Goal: Information Seeking & Learning: Learn about a topic

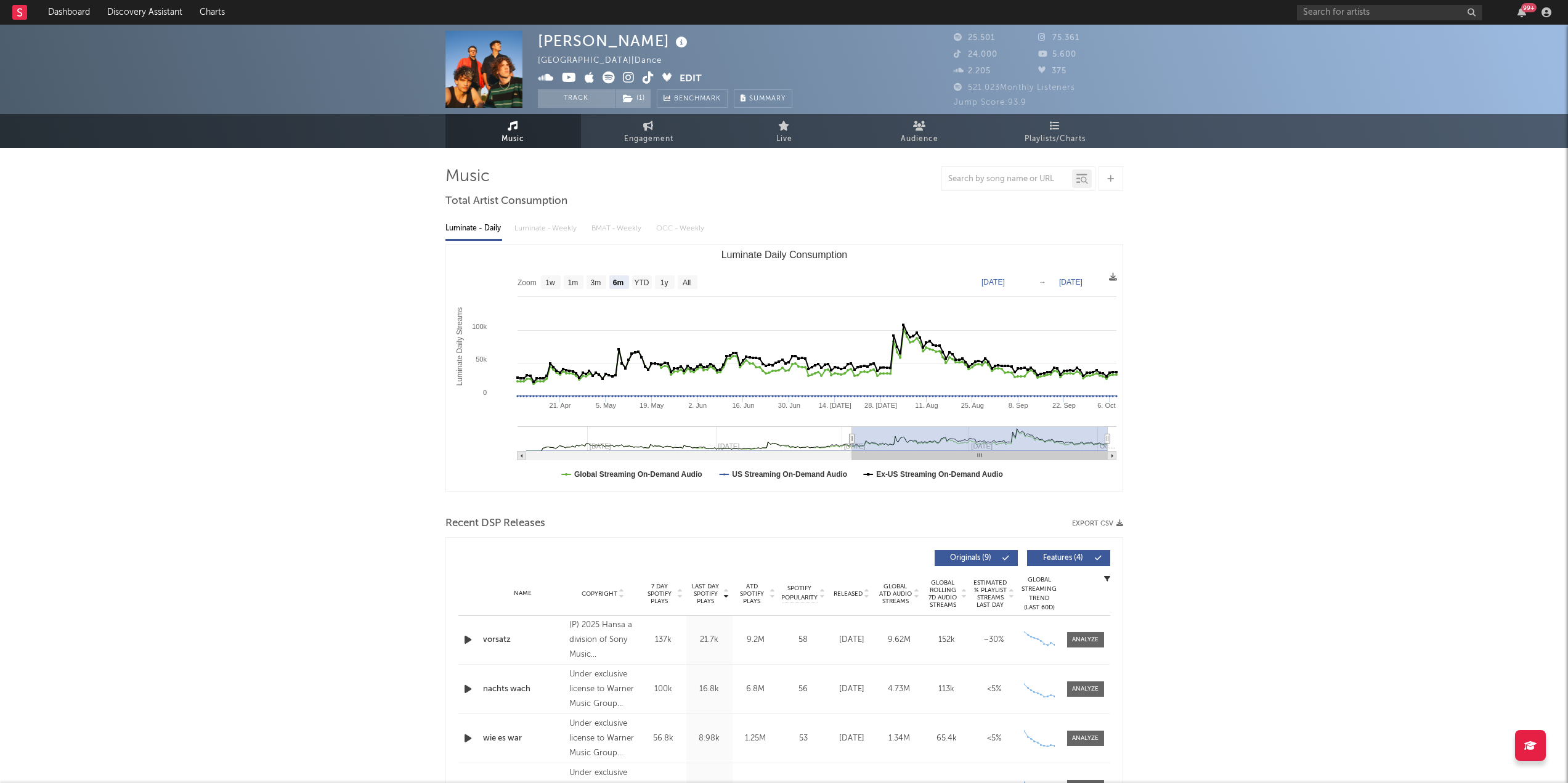
select select "6m"
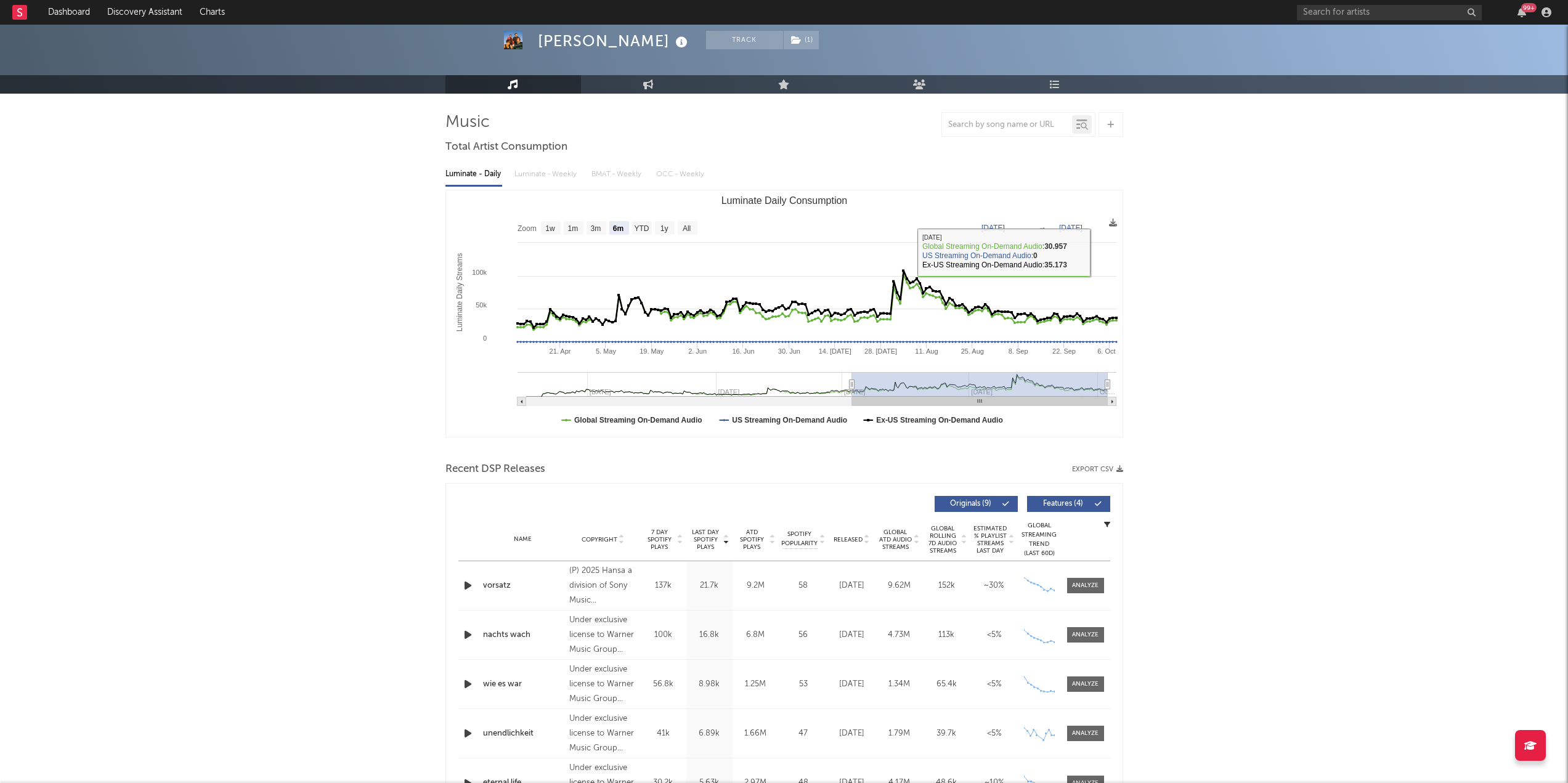
scroll to position [61, 0]
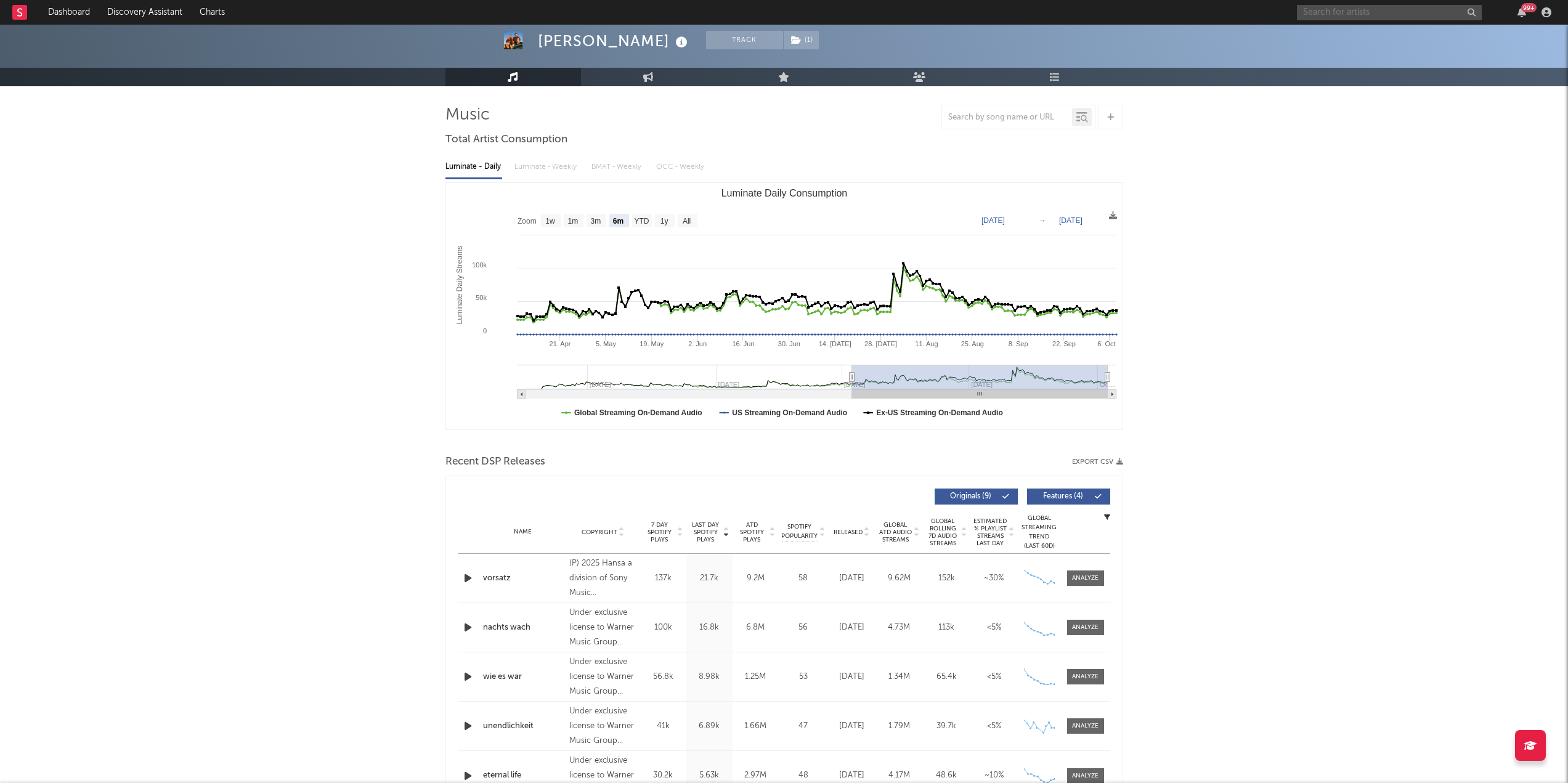
click at [1373, 12] on input "text" at bounding box center [1389, 12] width 185 height 16
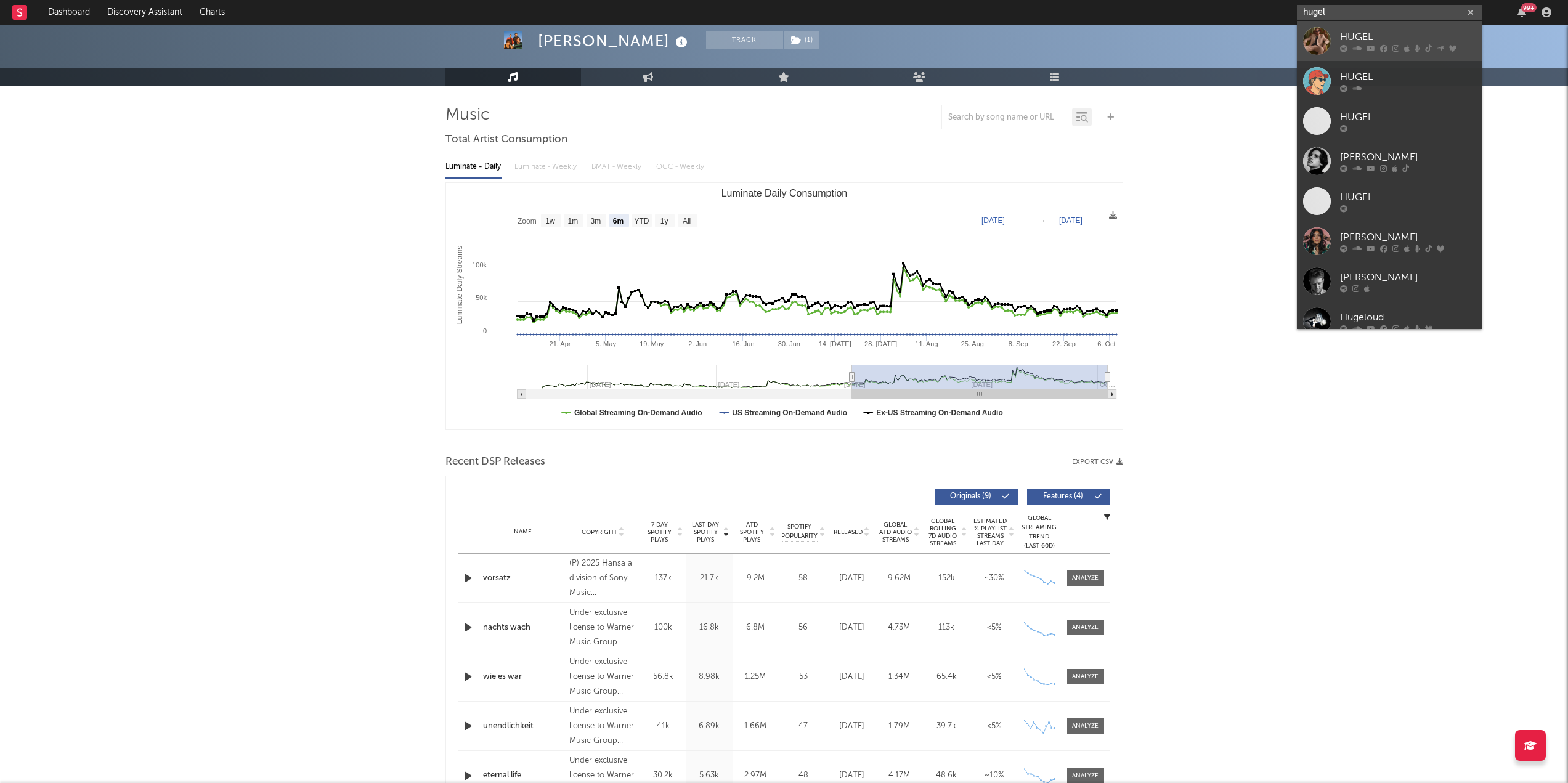
type input "hugel"
click at [1380, 35] on div "HUGEL" at bounding box center [1407, 37] width 136 height 15
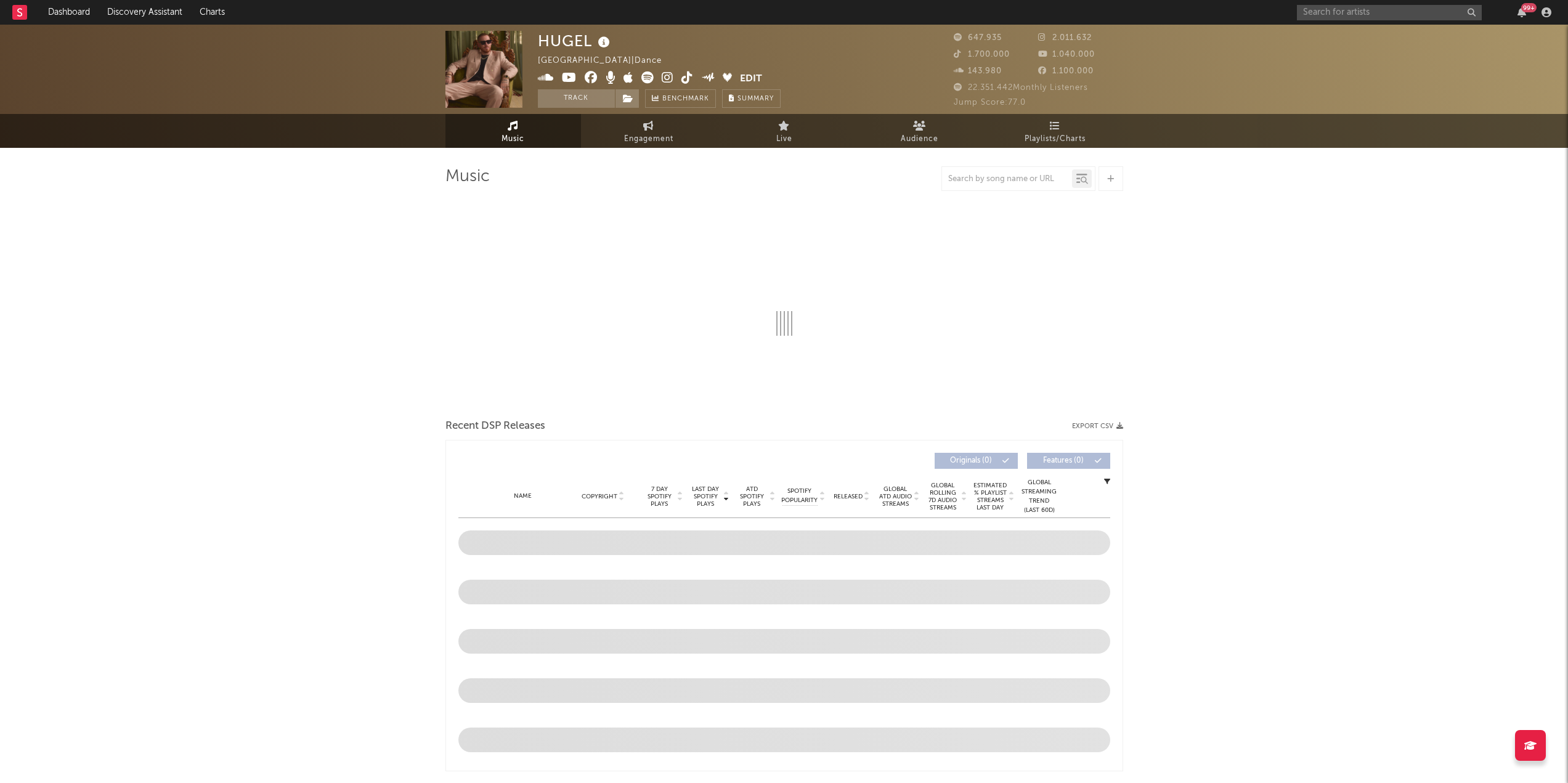
select select "6m"
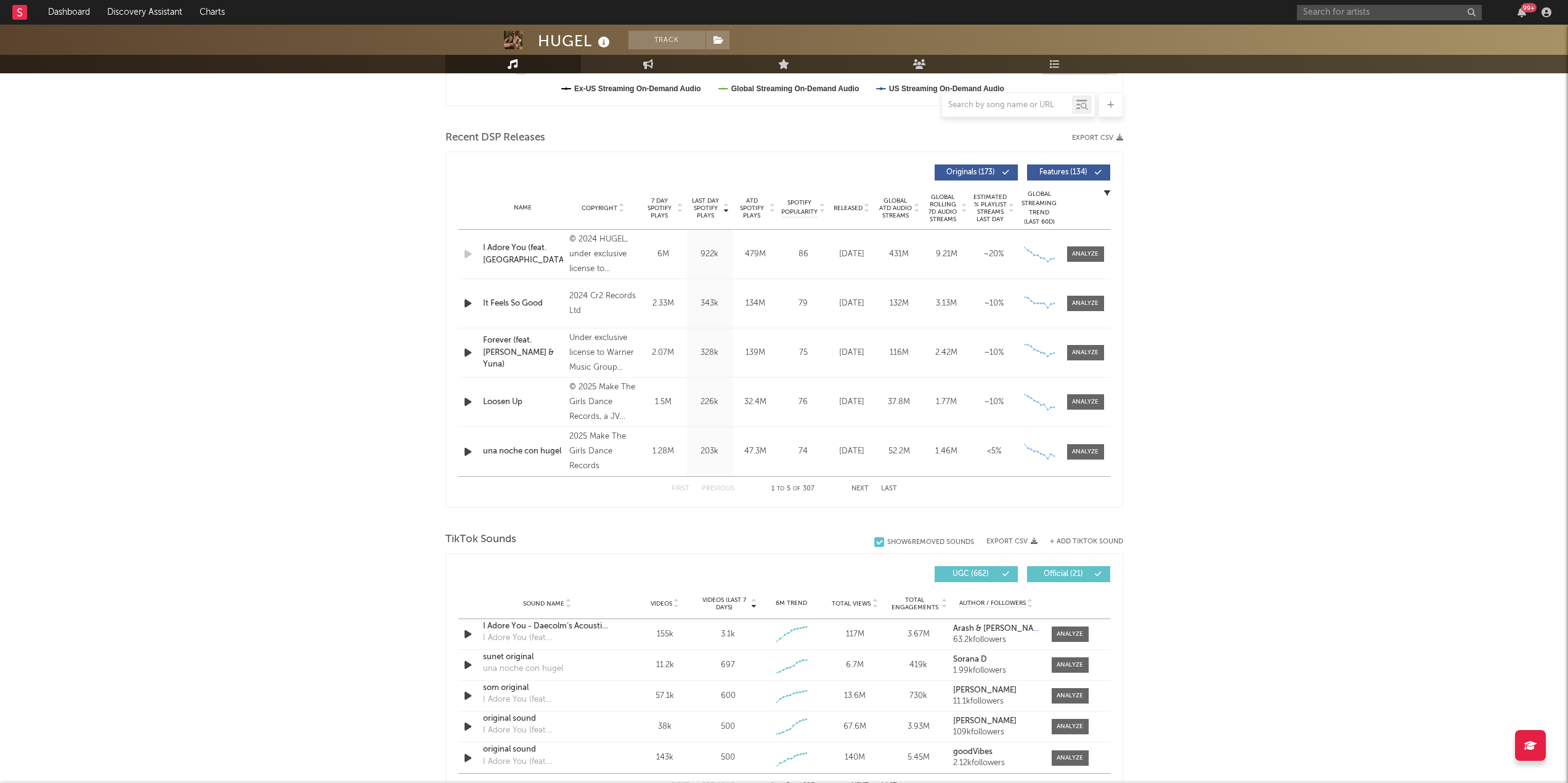
scroll to position [431, 0]
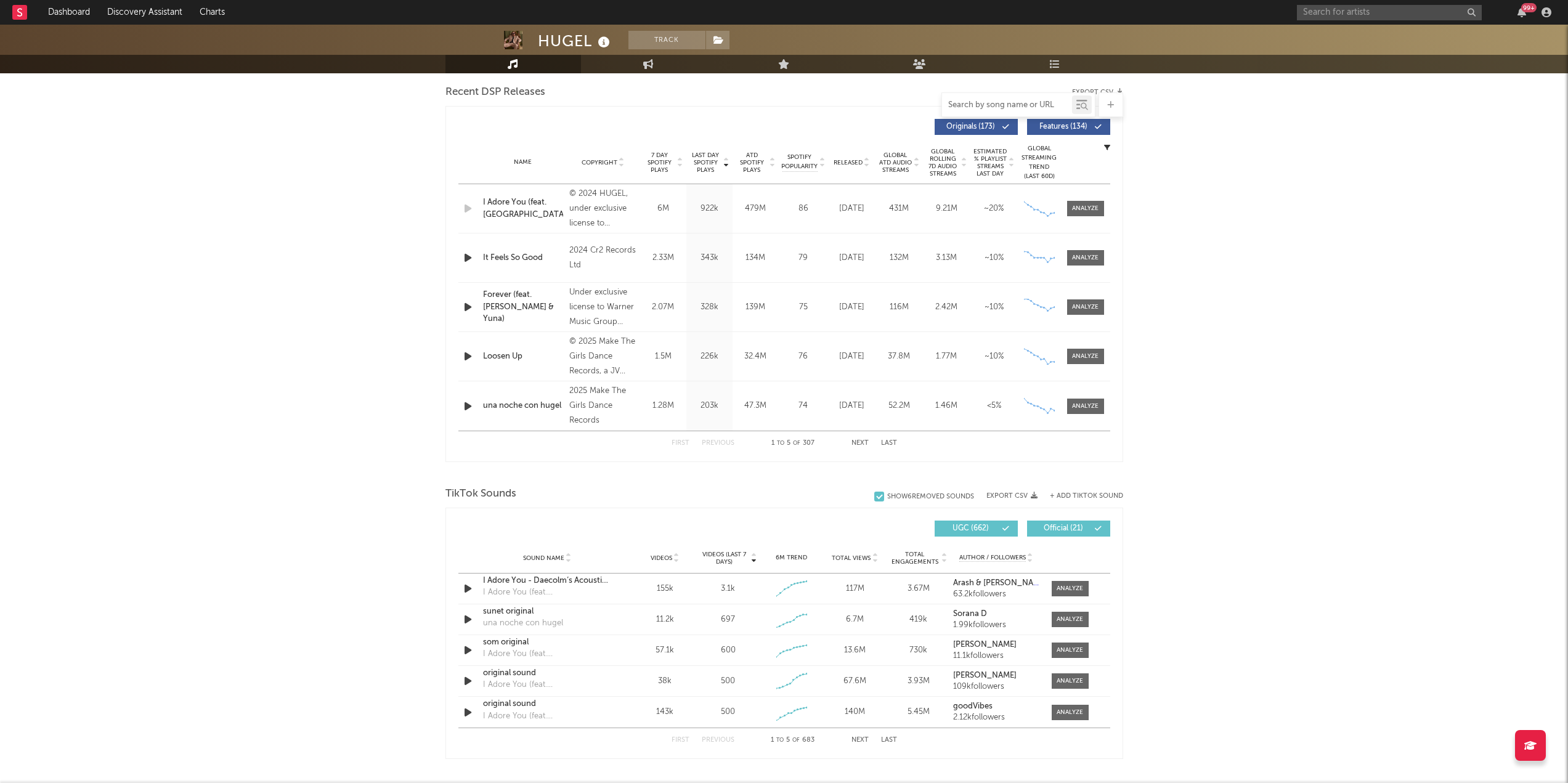
click at [993, 103] on input "text" at bounding box center [1007, 105] width 130 height 10
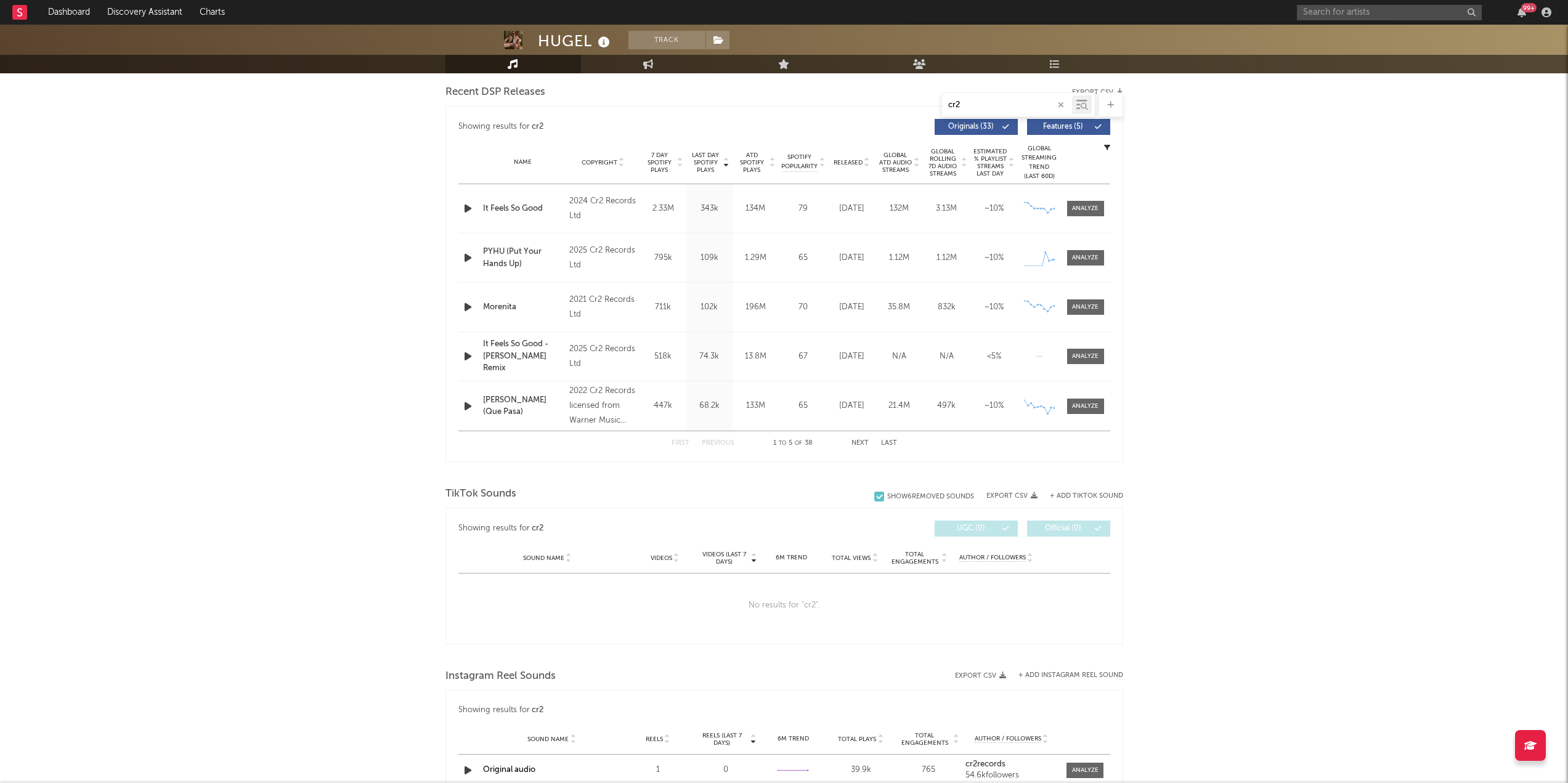
type input "cr2"
click at [895, 173] on span "Global ATD Audio Streams" at bounding box center [895, 163] width 33 height 22
click at [896, 165] on span "Global ATD Audio Streams" at bounding box center [895, 163] width 33 height 22
click at [862, 446] on button "Next" at bounding box center [860, 443] width 18 height 7
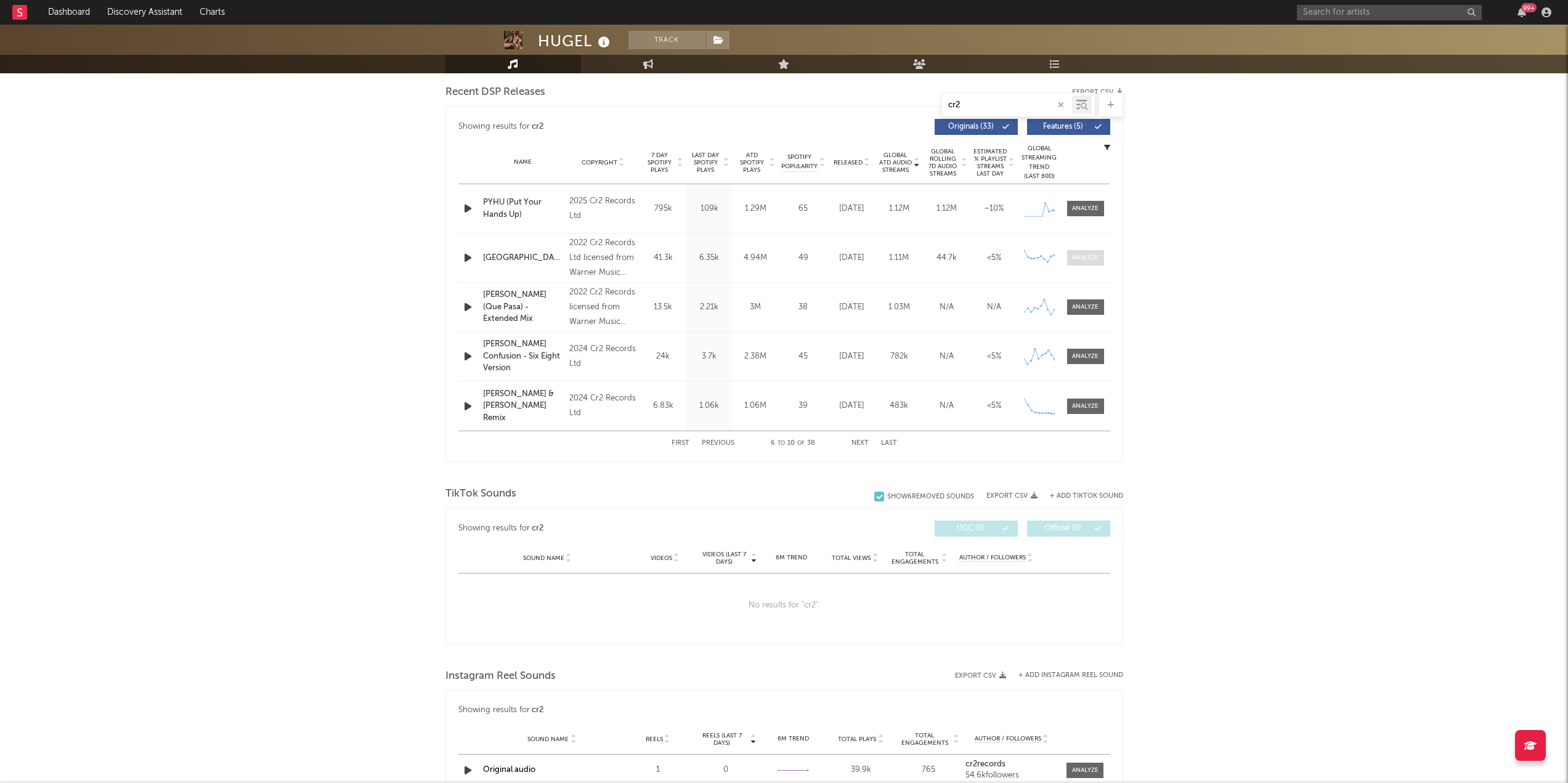
click at [1077, 261] on div at bounding box center [1085, 258] width 27 height 9
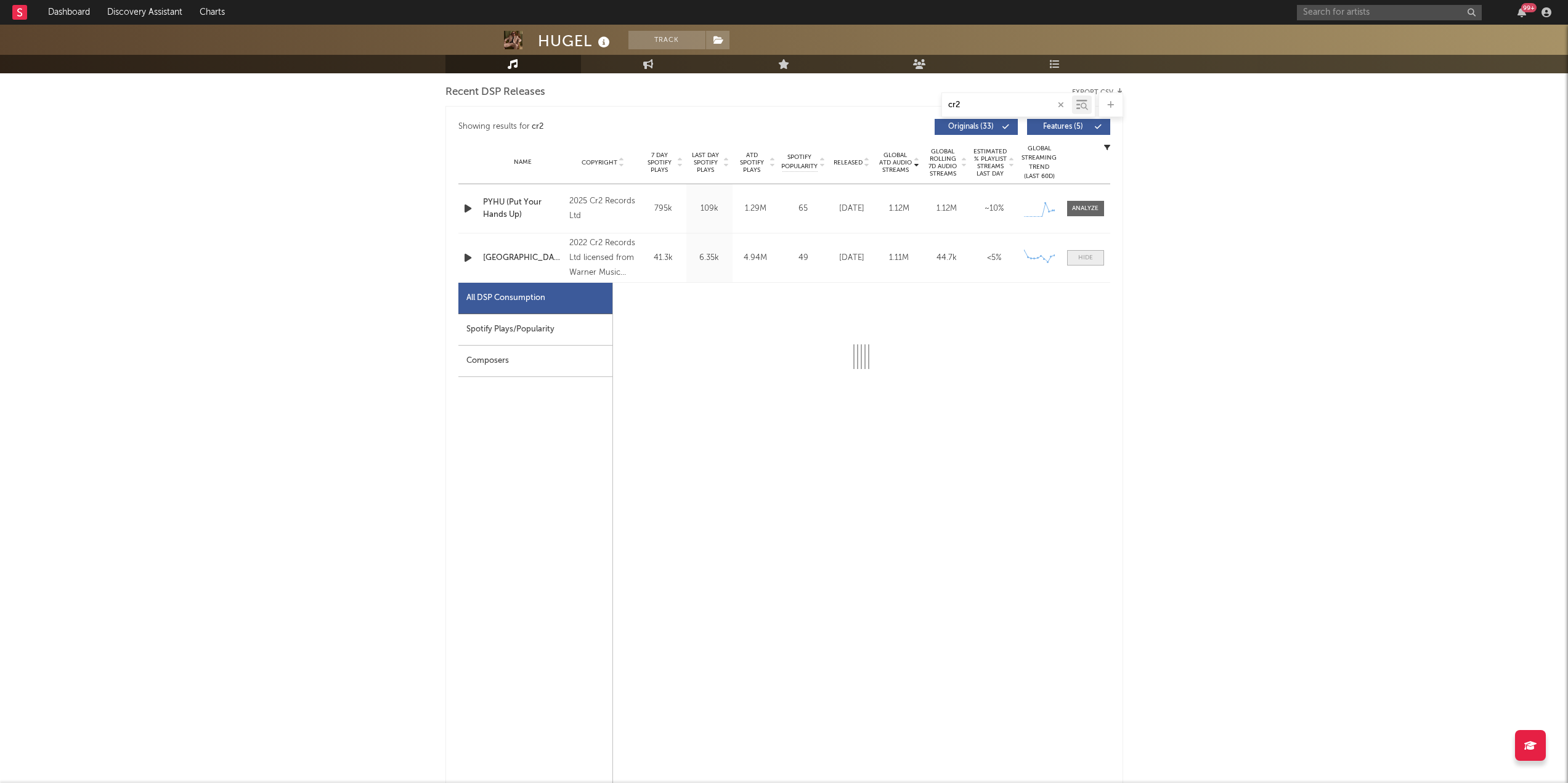
select select "6m"
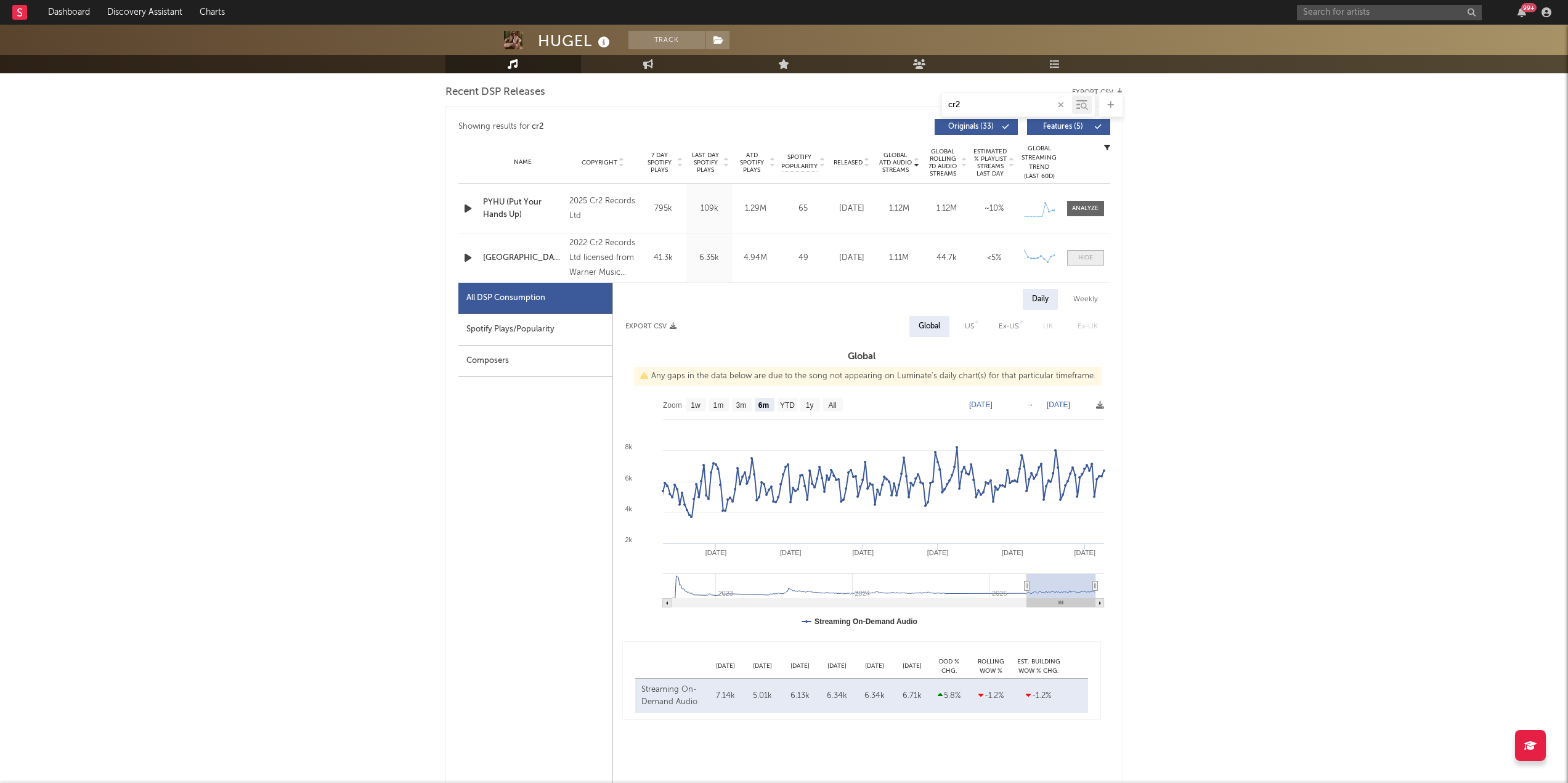
click at [1077, 261] on span at bounding box center [1085, 257] width 37 height 16
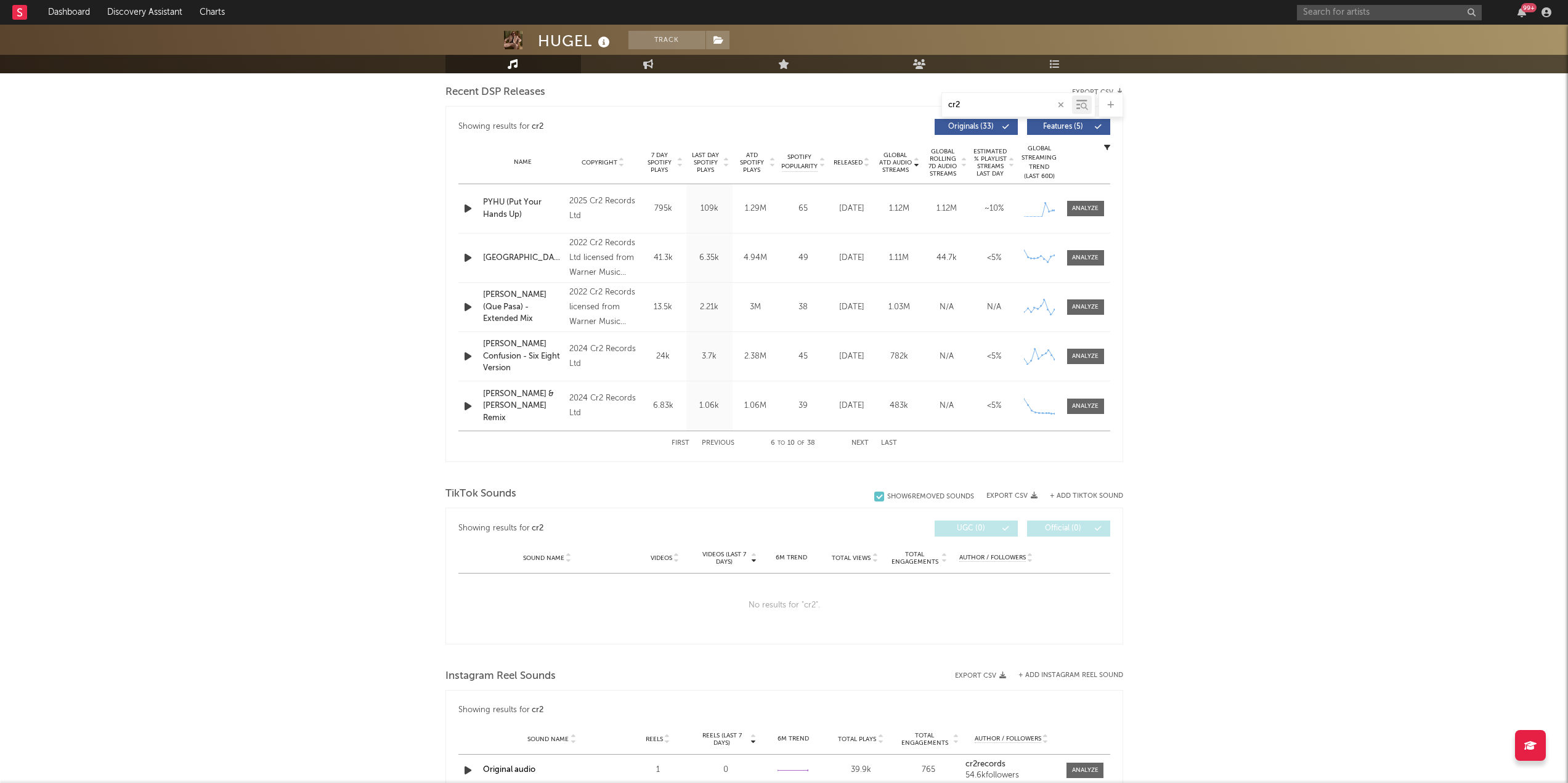
click at [503, 254] on div "[GEOGRAPHIC_DATA]" at bounding box center [523, 257] width 81 height 12
